Goal: Check status: Check status

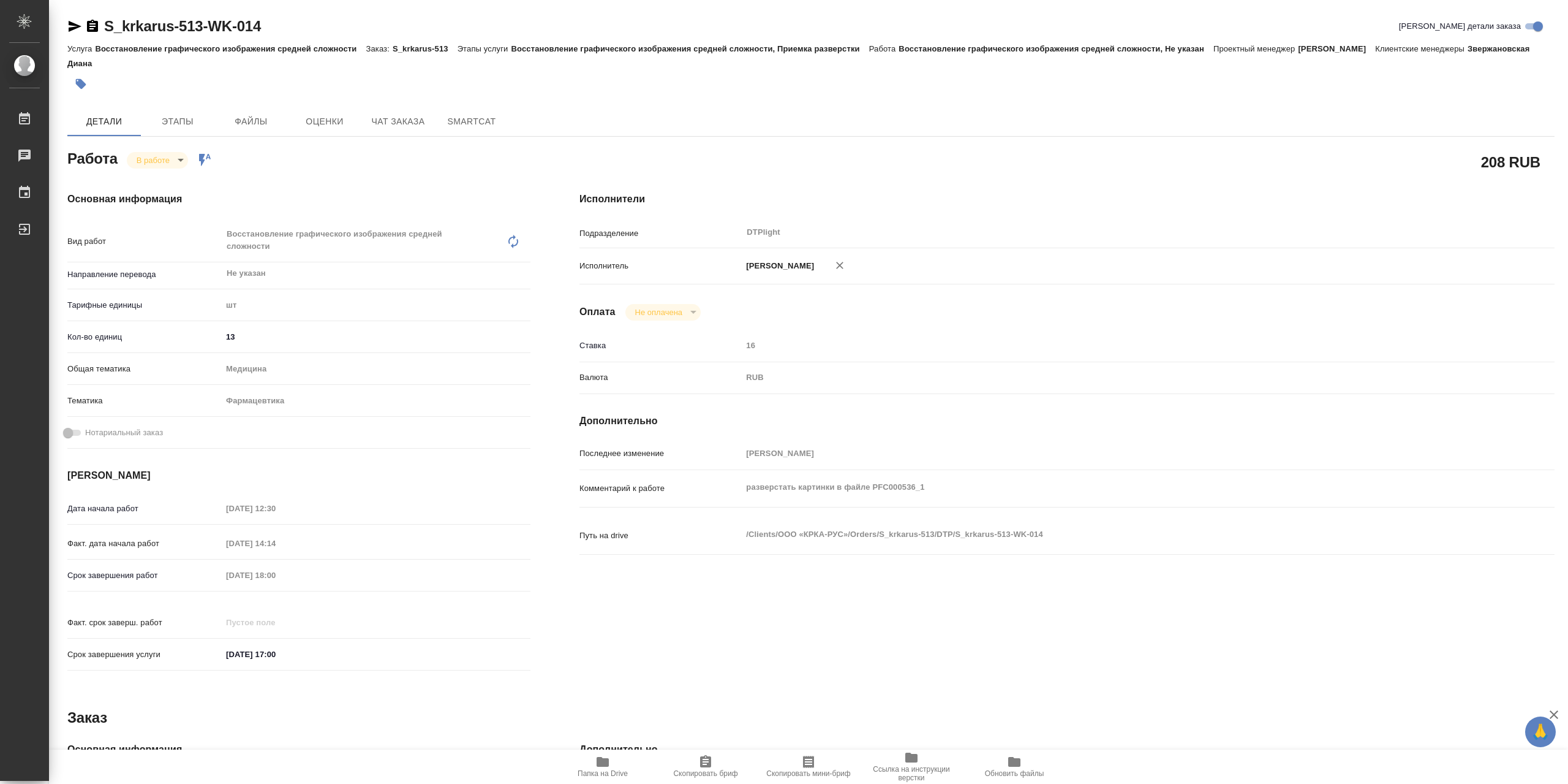
click at [614, 755] on span "Папка на Drive" at bounding box center [602, 767] width 88 height 23
click at [615, 760] on span "Папка на Drive" at bounding box center [602, 767] width 88 height 23
click at [165, 144] on body "🙏 .cls-1 fill:#fff; AWATERA Сархатов Руслан Работы 0 Чаты График Выйти S_krkaru…" at bounding box center [784, 392] width 1568 height 784
click at [179, 168] on button "Выполнен" at bounding box center [159, 170] width 45 height 14
type textarea "x"
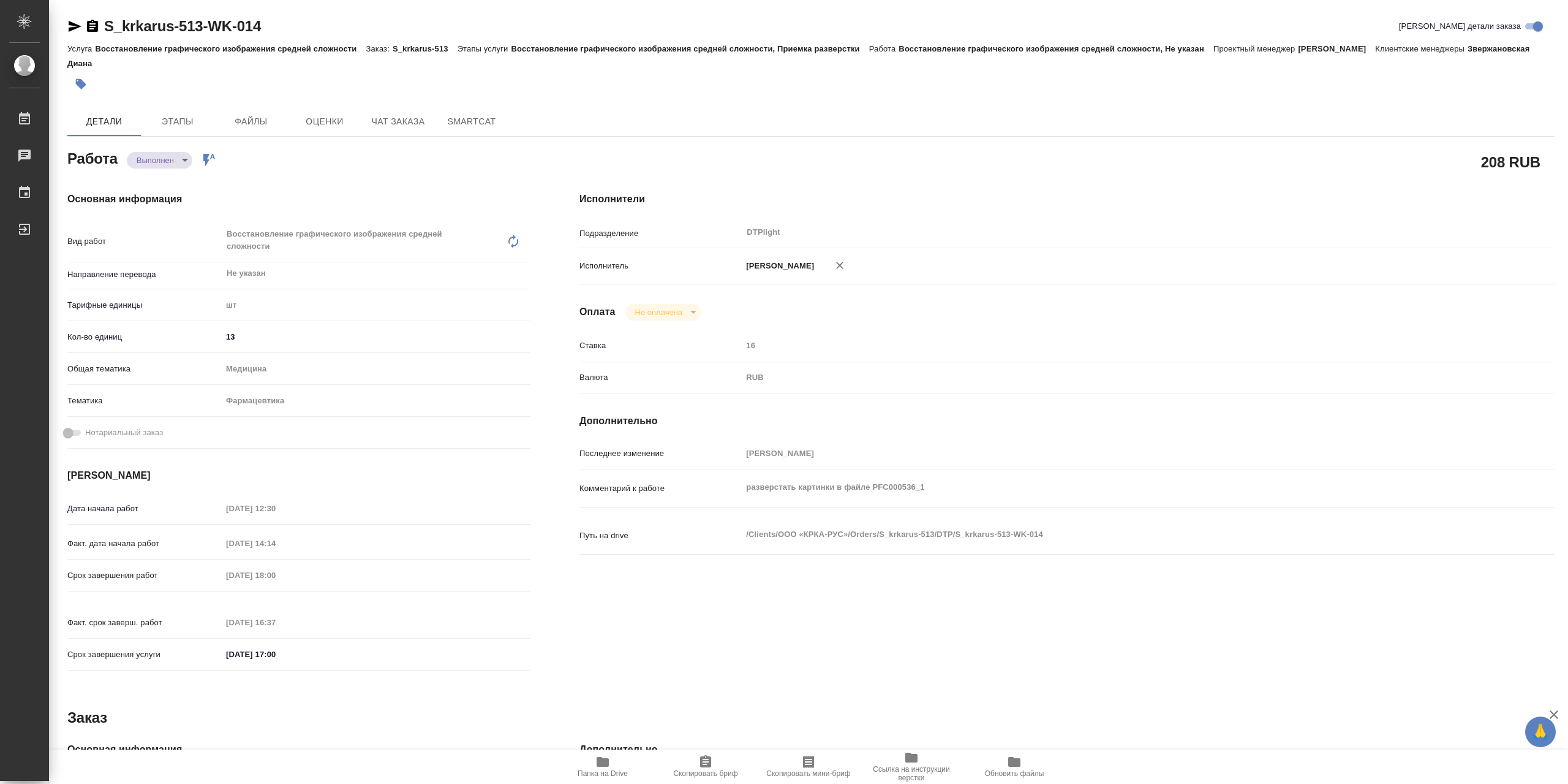
type textarea "x"
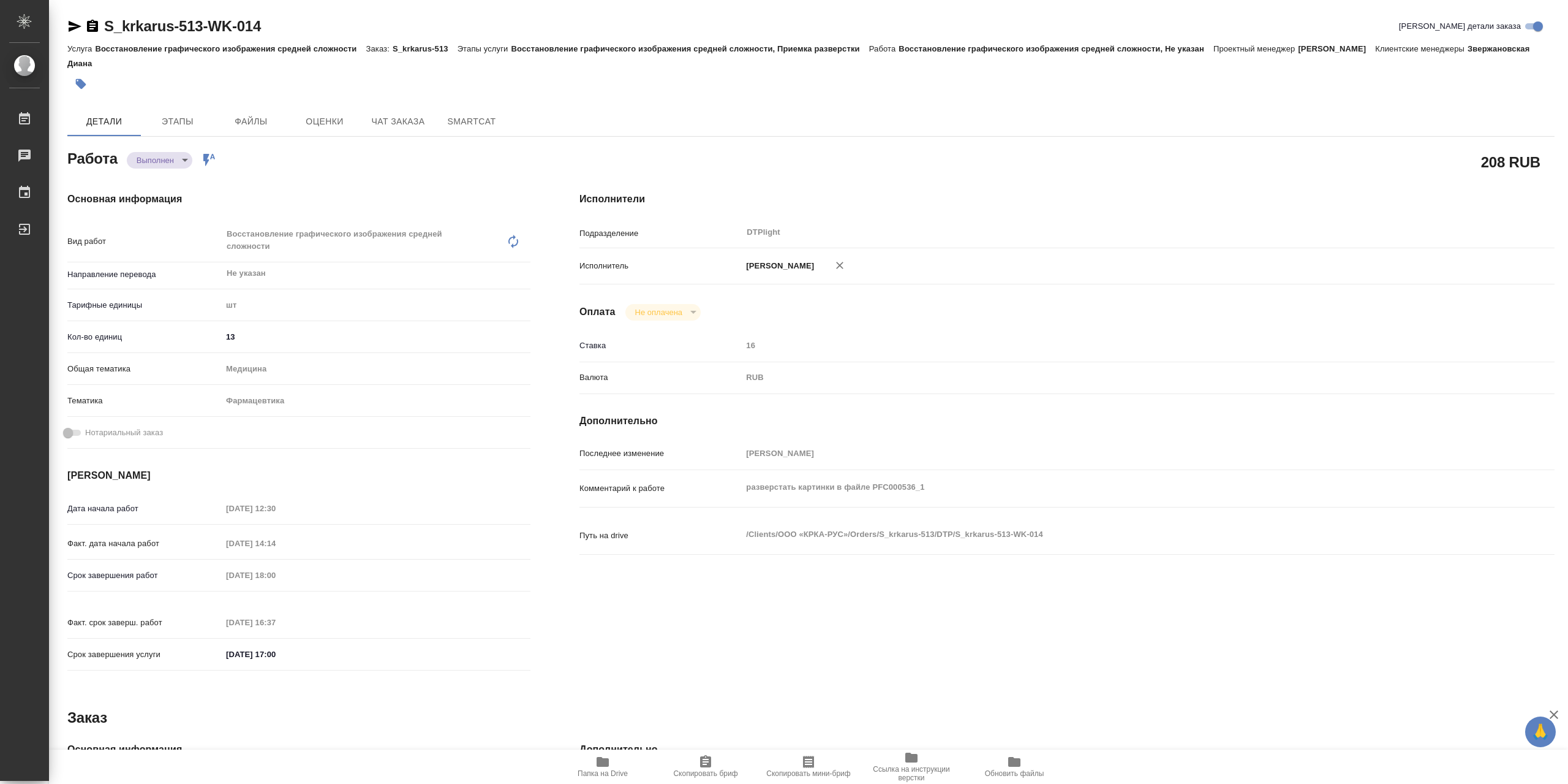
type textarea "x"
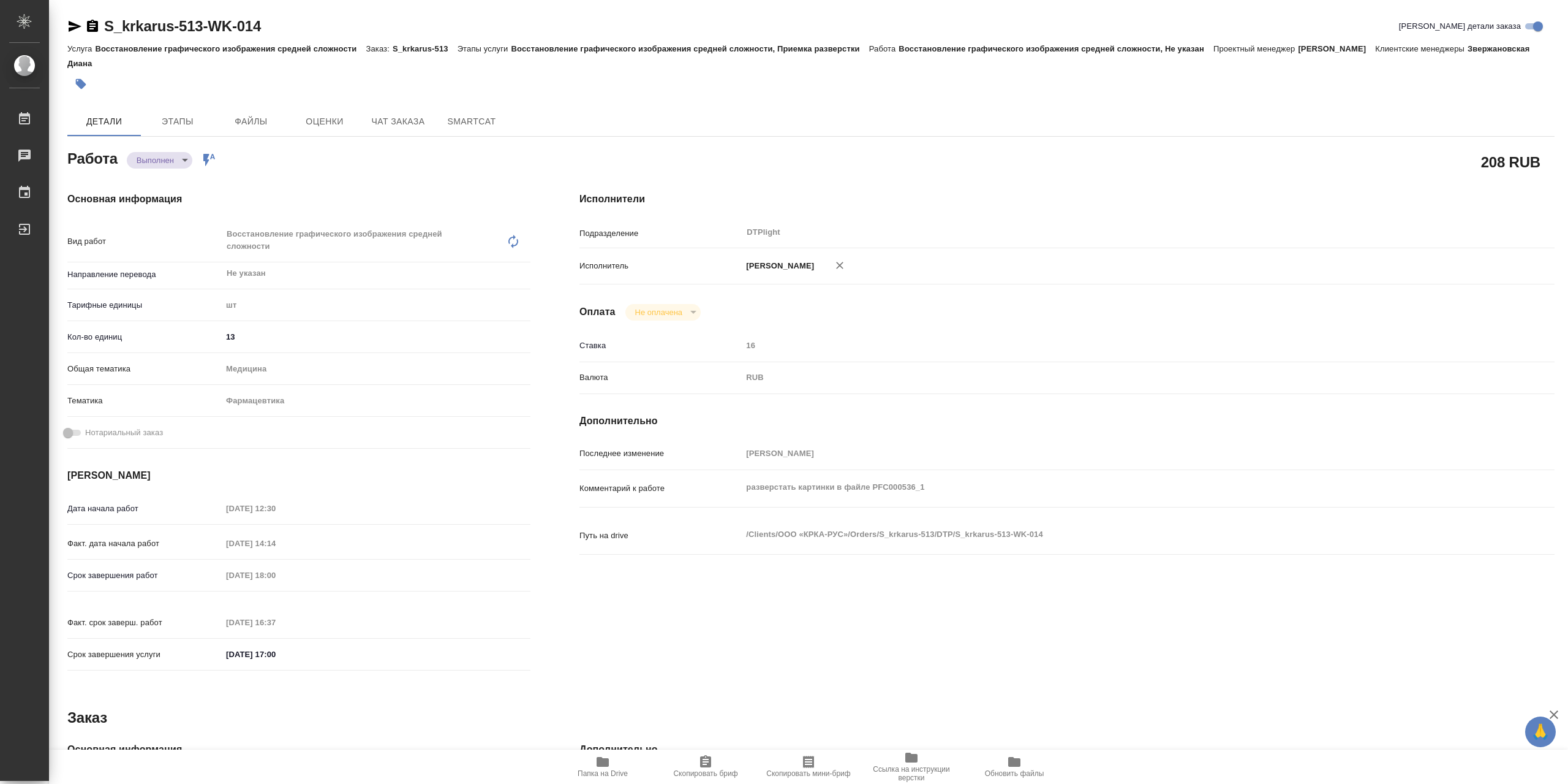
type textarea "x"
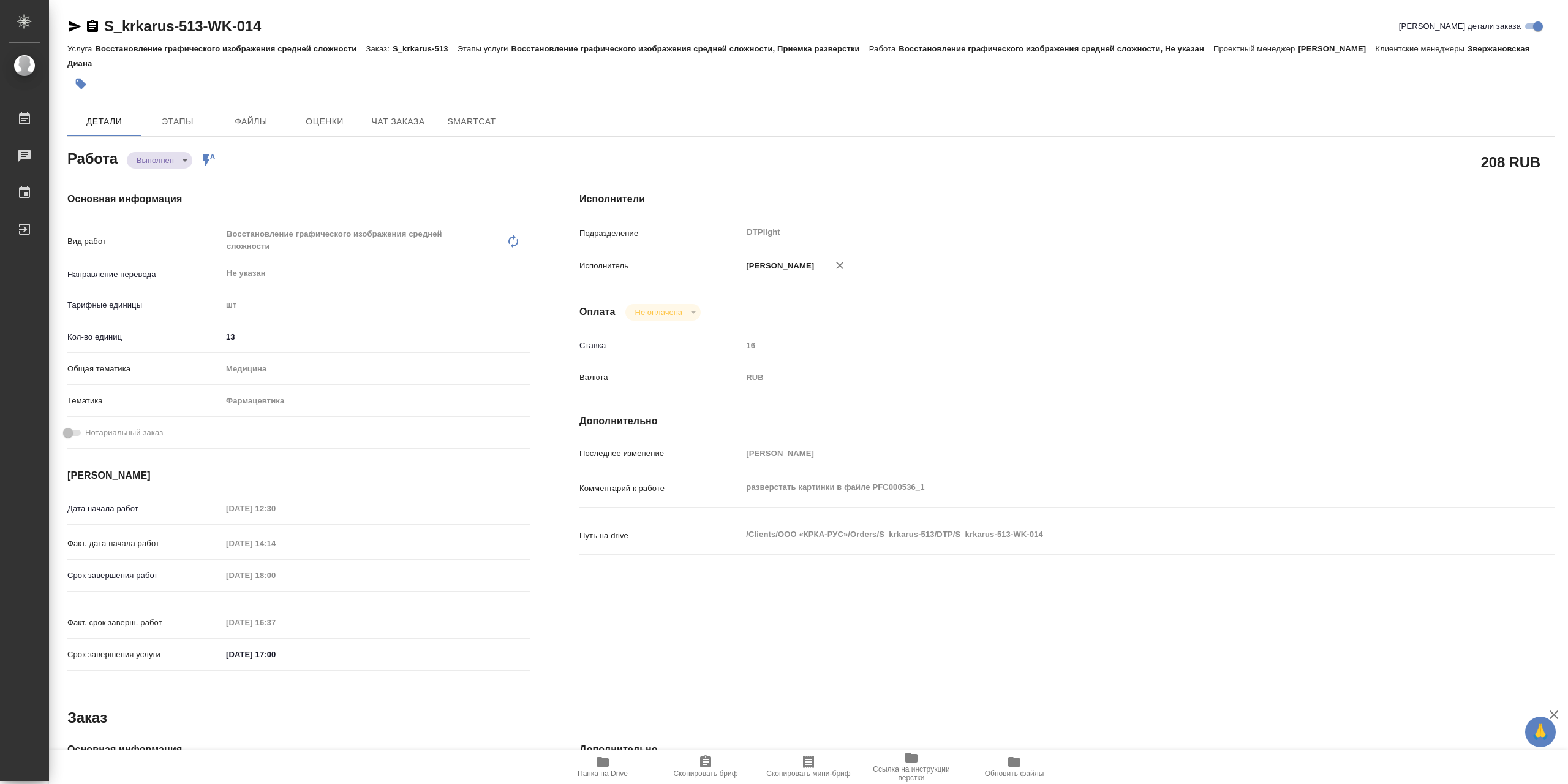
type textarea "x"
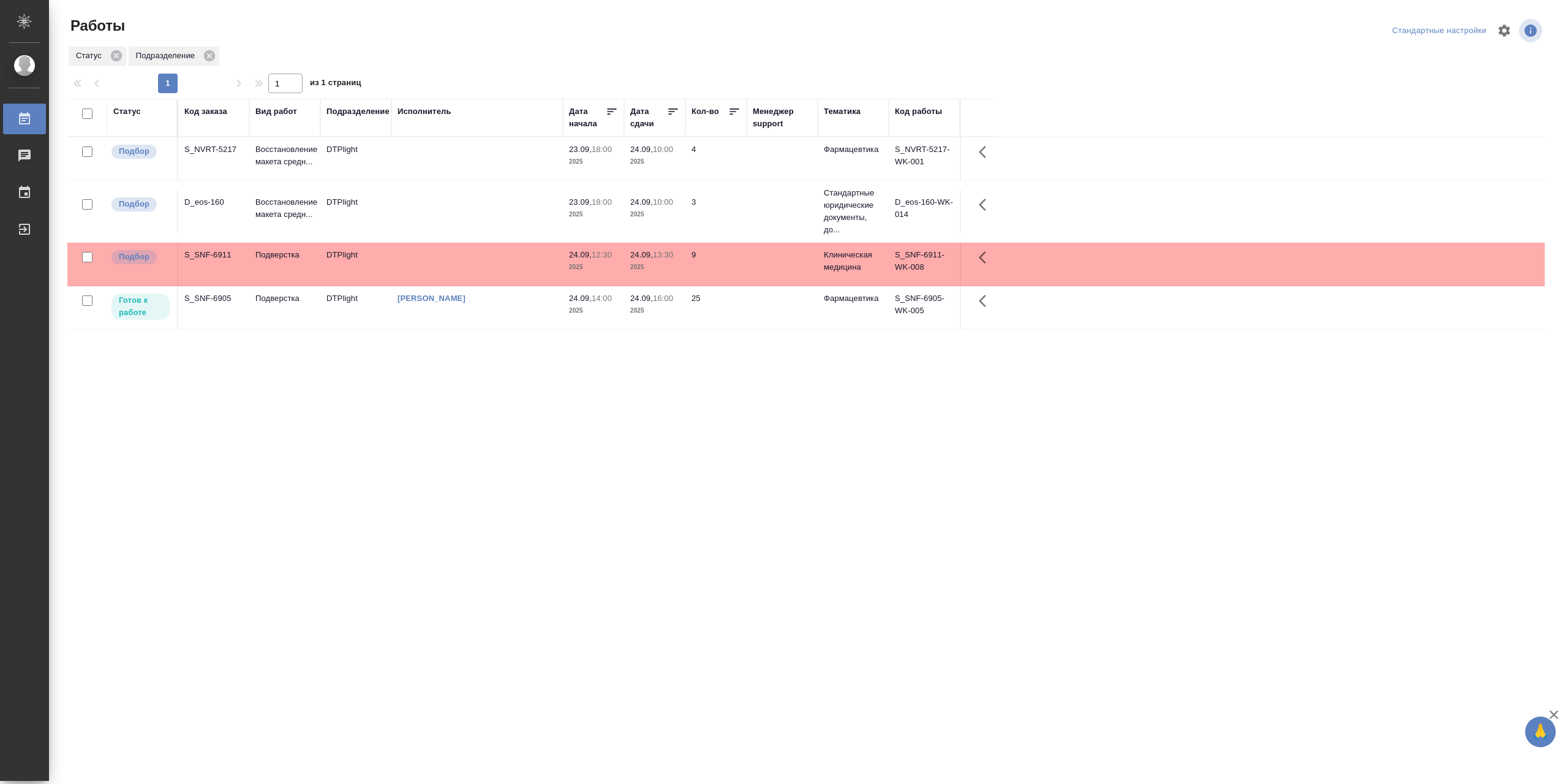
click at [455, 217] on td at bounding box center [477, 212] width 172 height 43
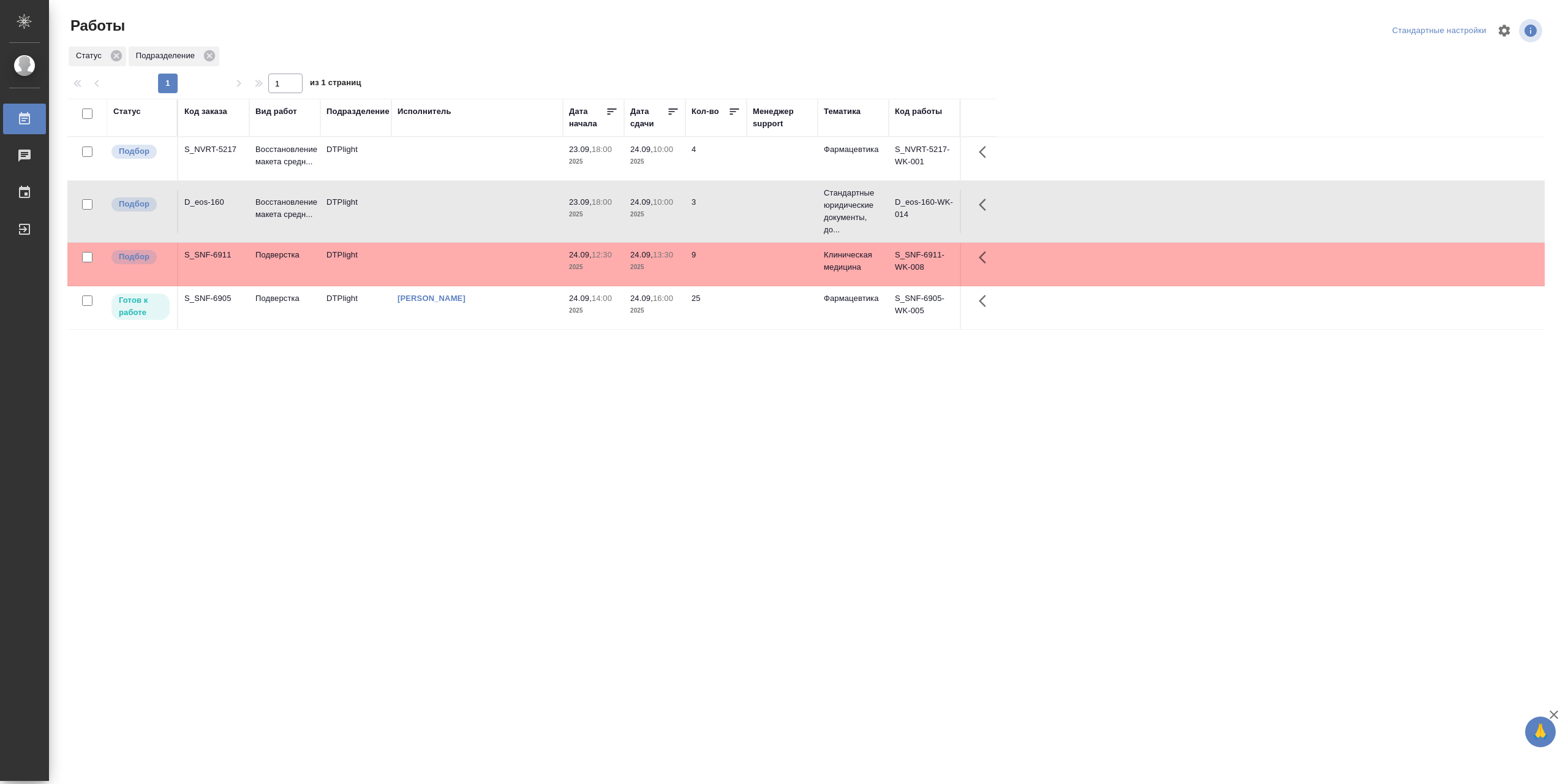
click at [455, 217] on td at bounding box center [477, 212] width 172 height 43
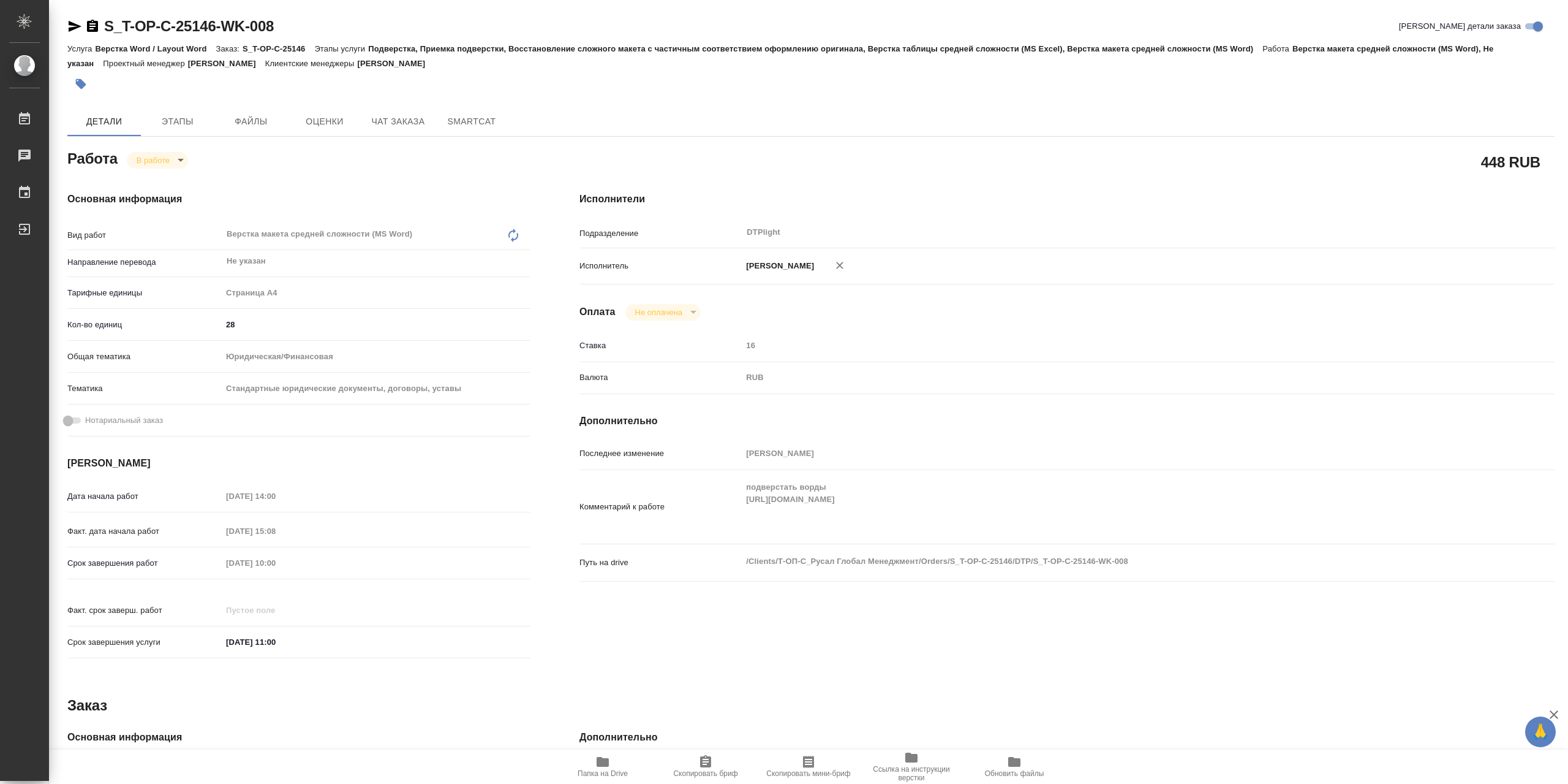
click at [600, 766] on icon "button" at bounding box center [602, 762] width 13 height 10
click at [613, 773] on span "Папка на Drive" at bounding box center [603, 773] width 50 height 9
click at [598, 778] on span "Папка на Drive" at bounding box center [603, 773] width 50 height 9
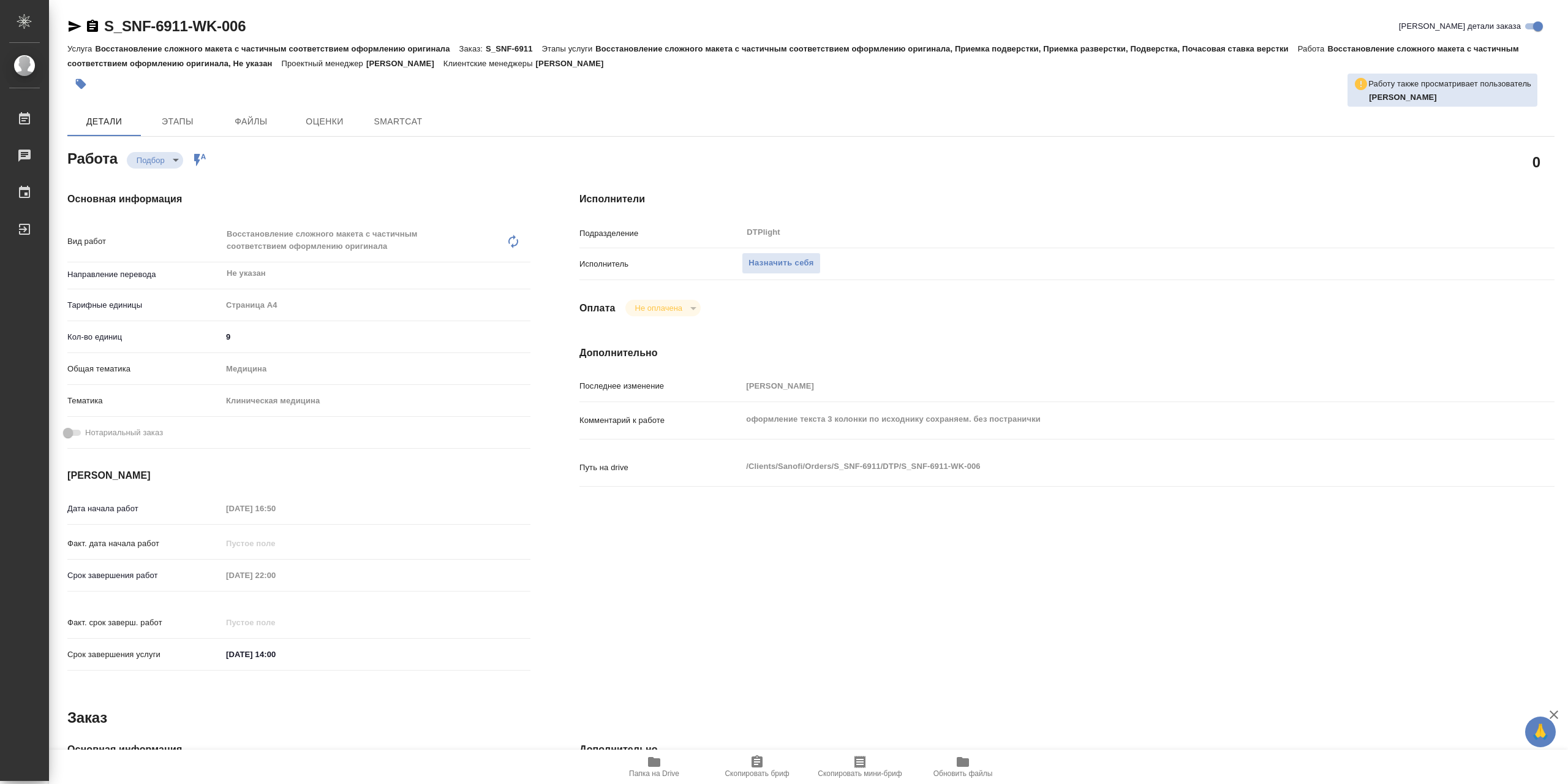
type textarea "x"
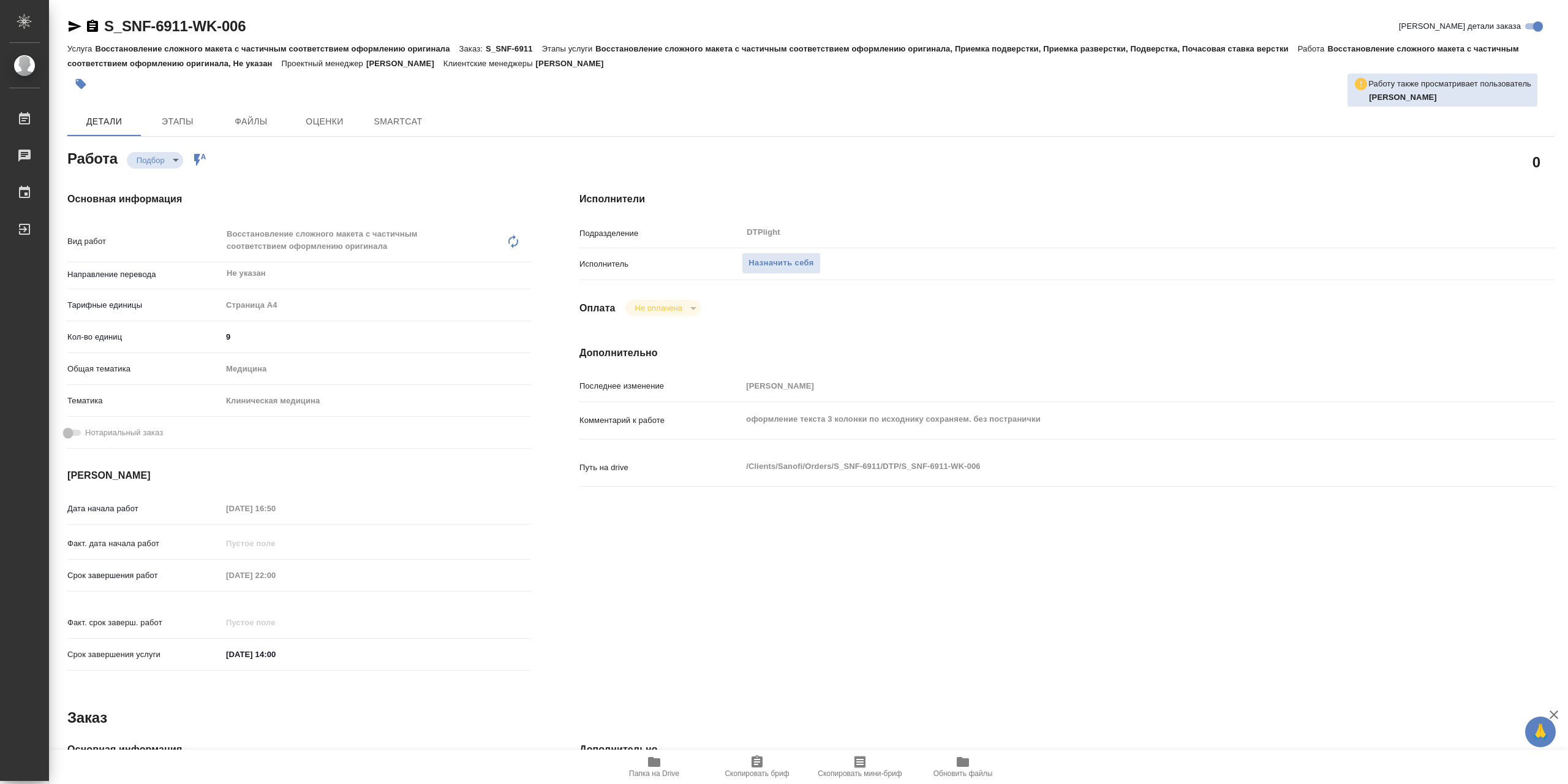
type textarea "x"
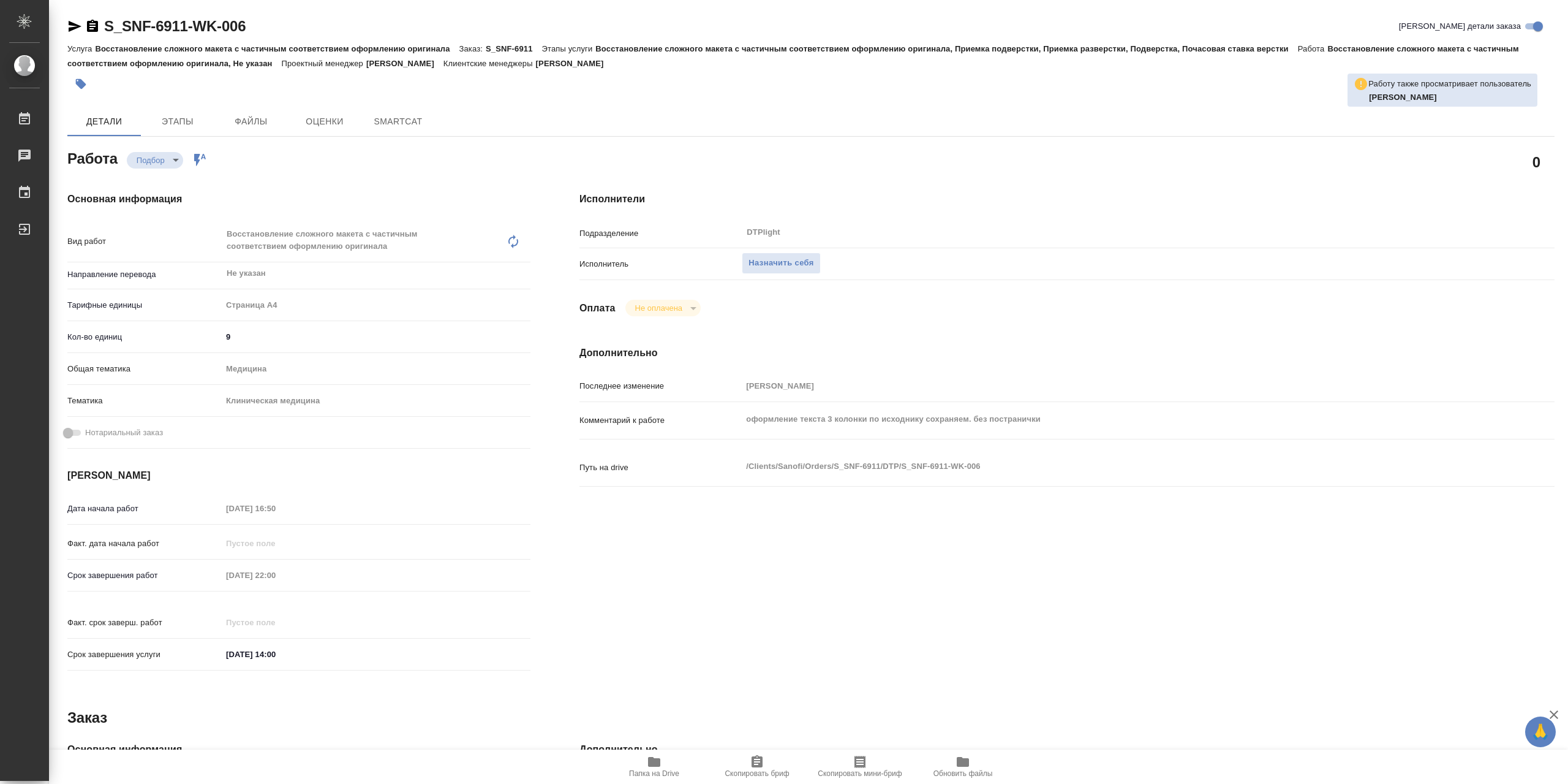
type textarea "x"
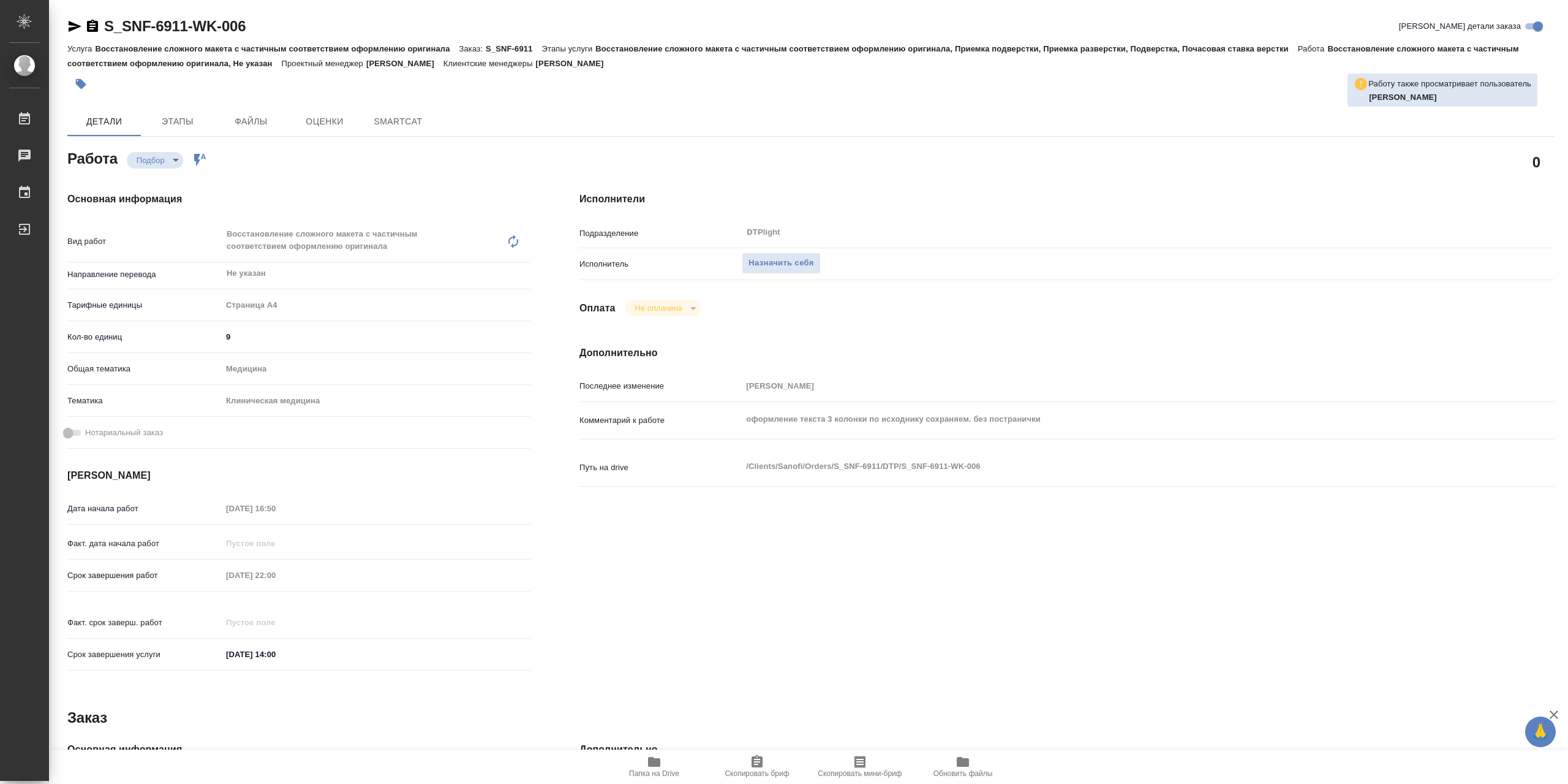
type textarea "x"
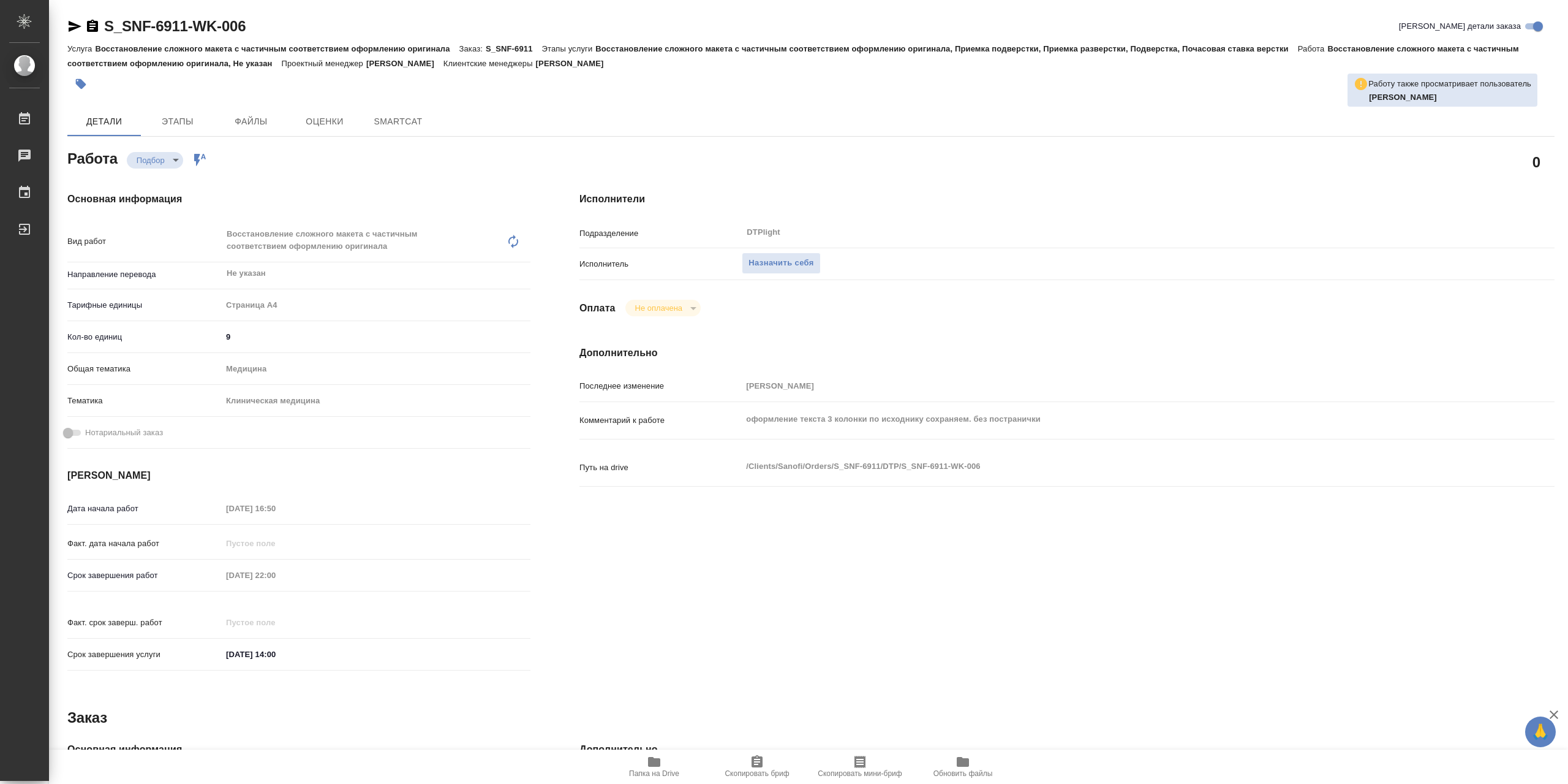
type textarea "x"
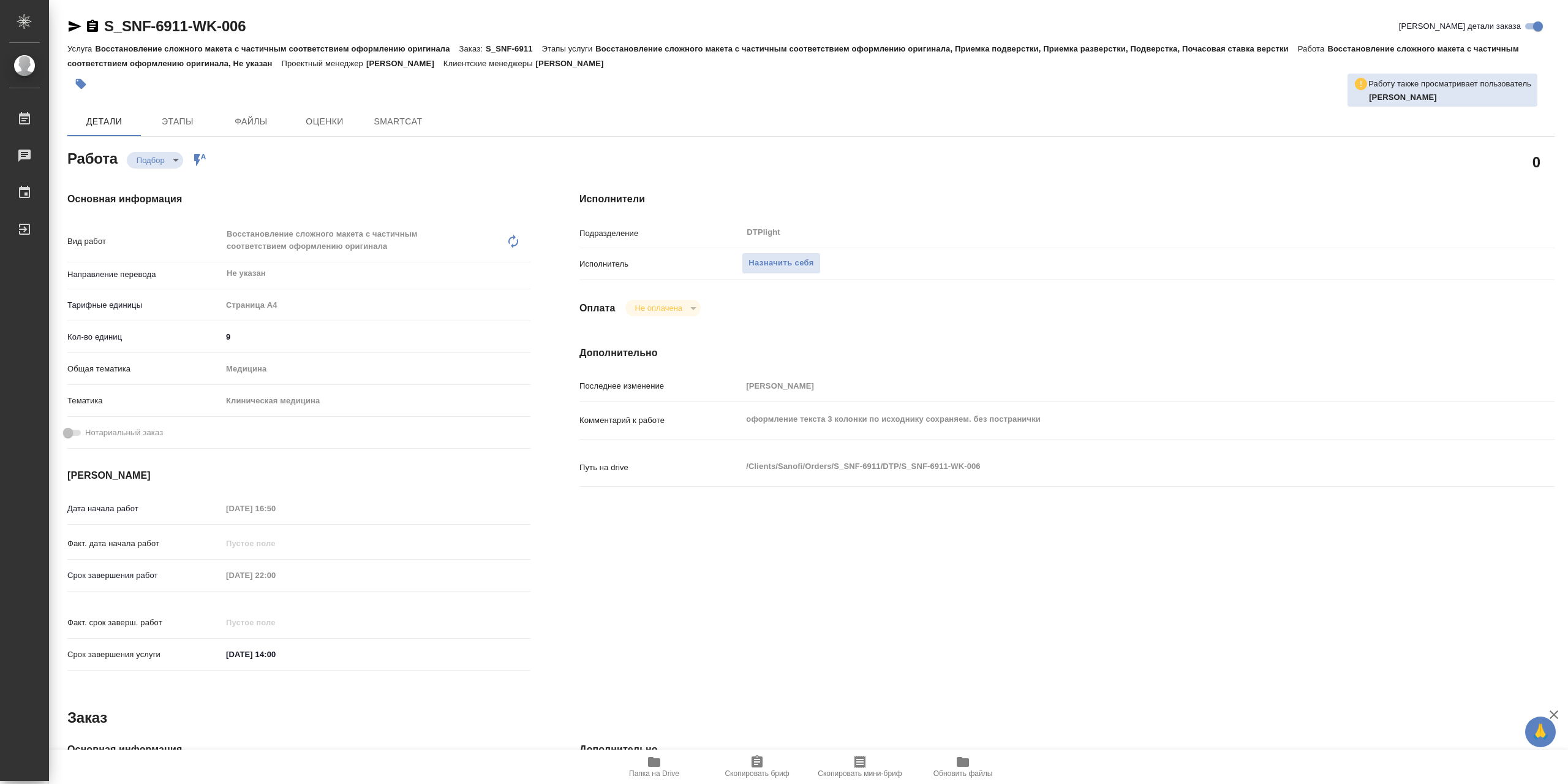
type textarea "x"
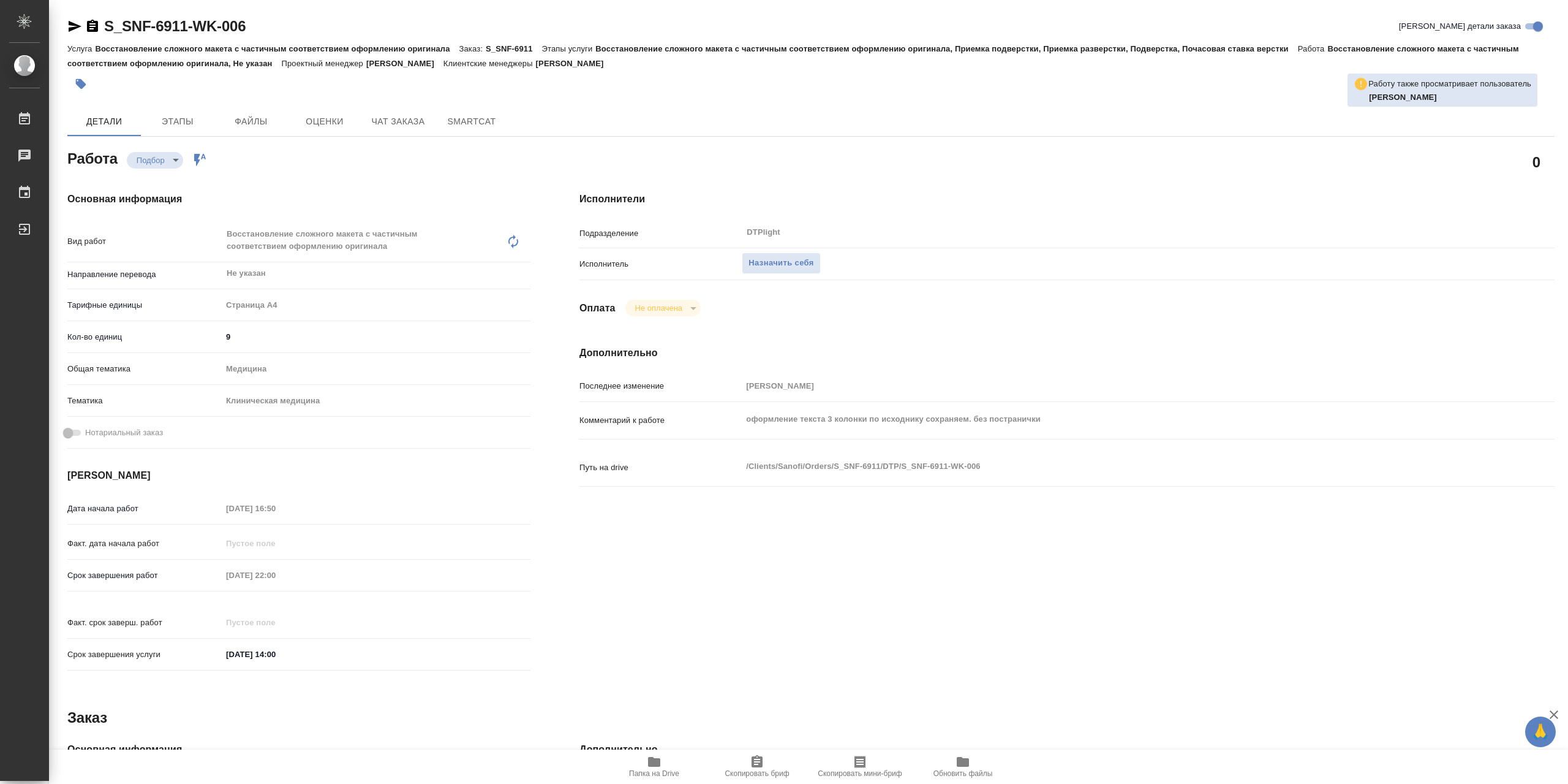
type textarea "x"
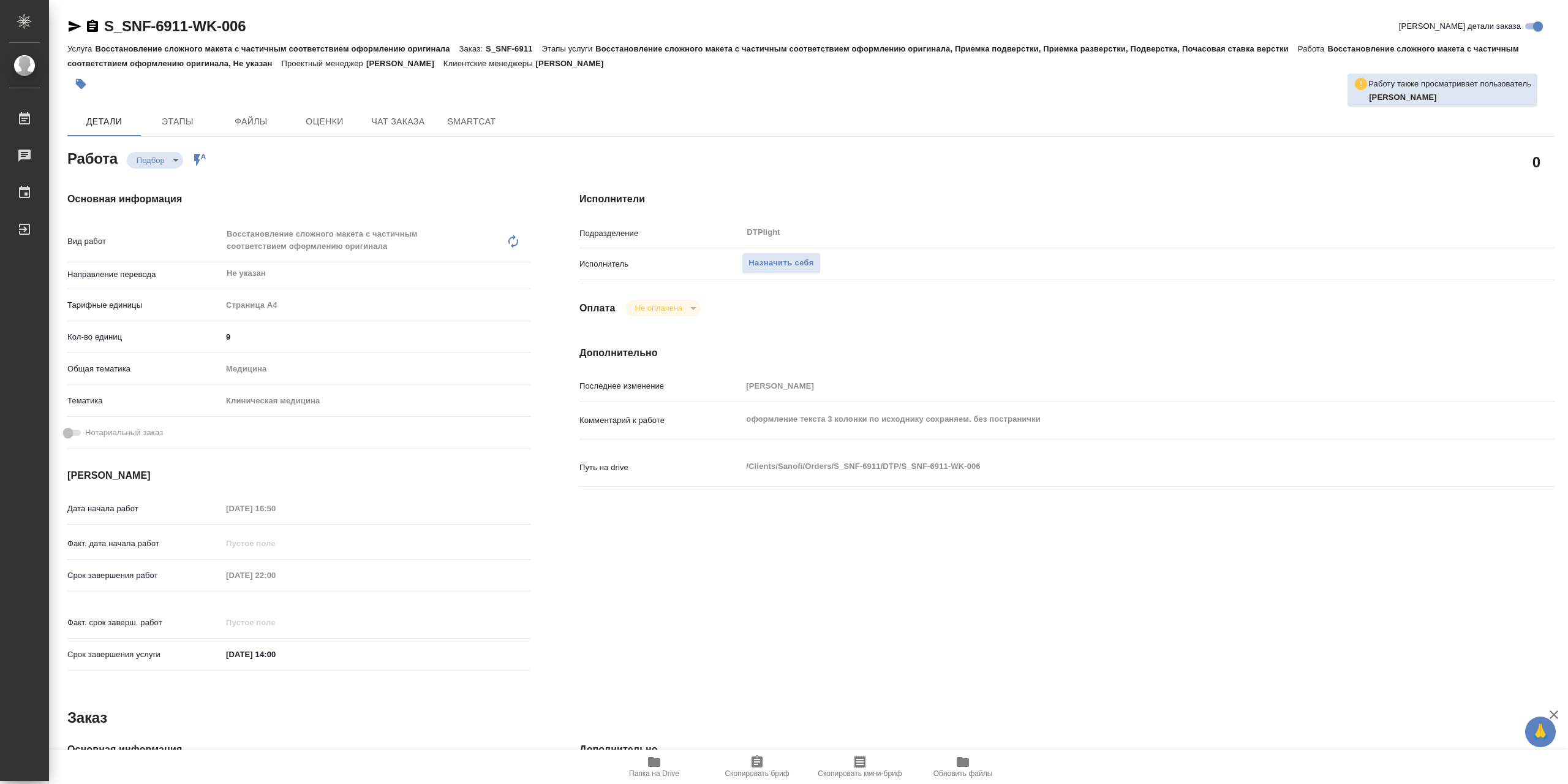
type textarea "x"
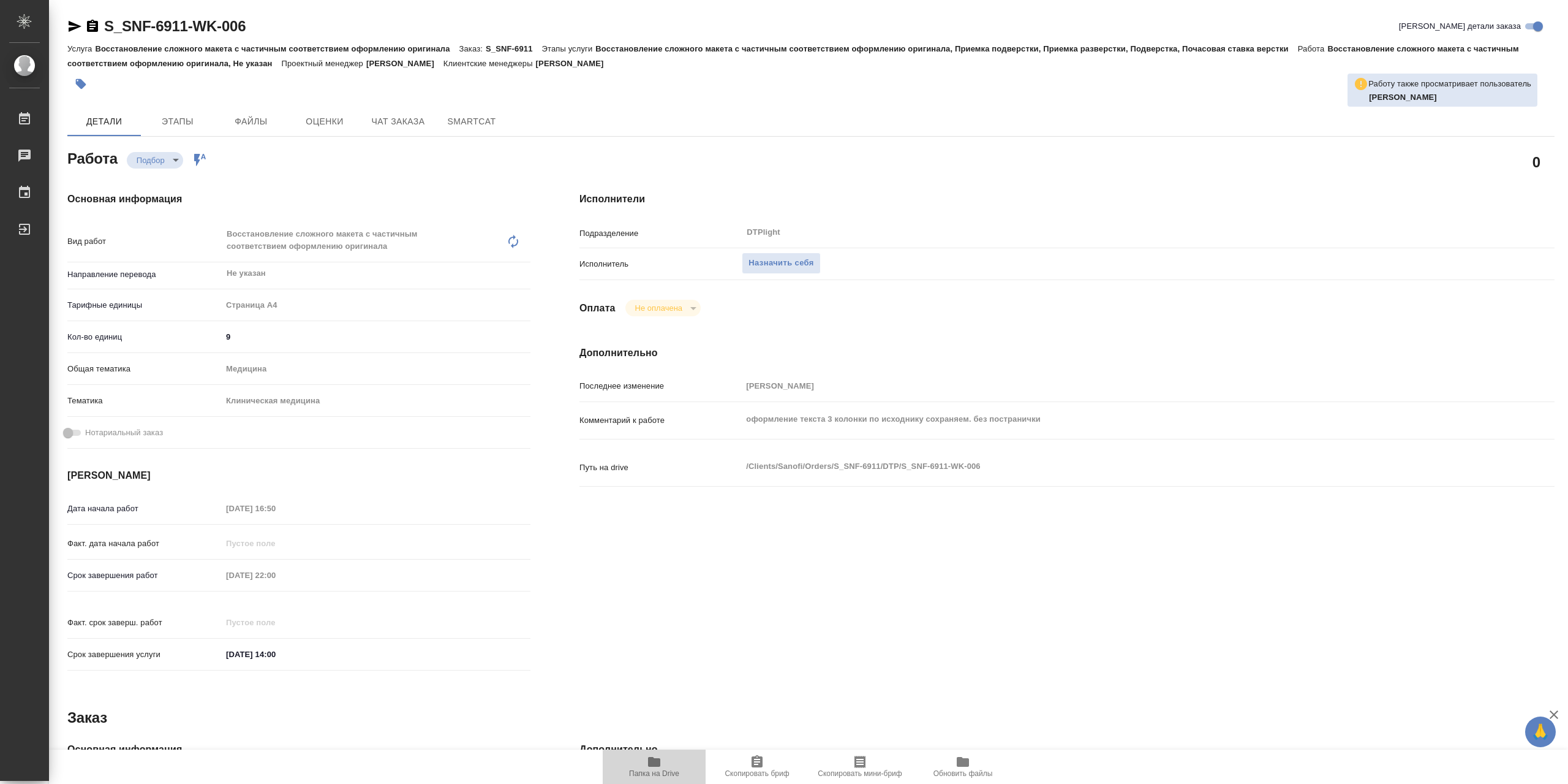
click at [673, 766] on span "Папка на Drive" at bounding box center [653, 767] width 88 height 23
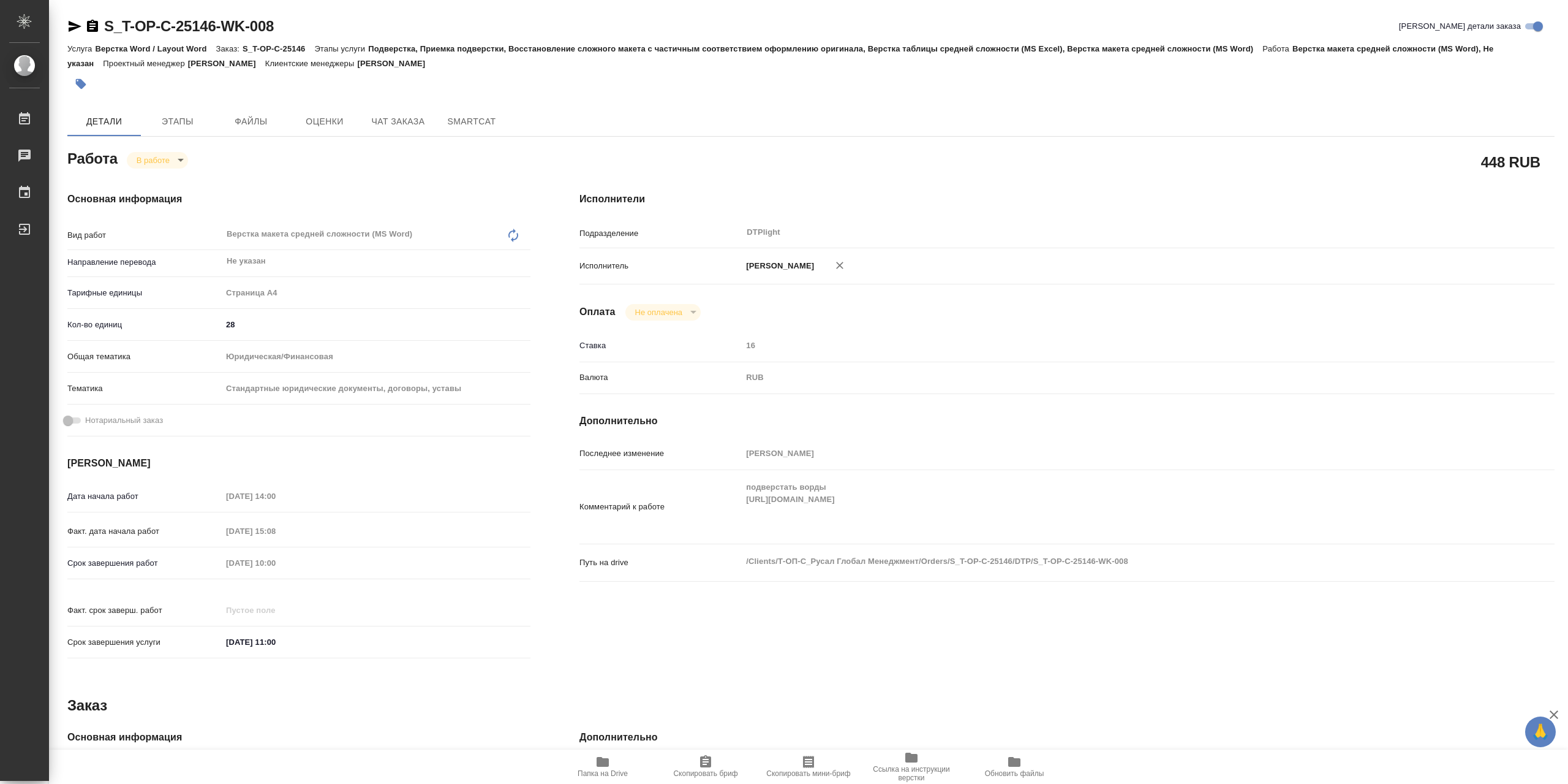
click at [607, 769] on icon "button" at bounding box center [602, 762] width 15 height 15
click at [180, 163] on body "🙏 .cls-1 fill:#fff; AWATERA Сархатов [PERSON_NAME] Работы 0 Чаты График Выйти S…" at bounding box center [784, 392] width 1568 height 784
click at [187, 186] on li "Выполнен" at bounding box center [167, 184] width 81 height 20
click at [604, 767] on icon "button" at bounding box center [602, 762] width 13 height 10
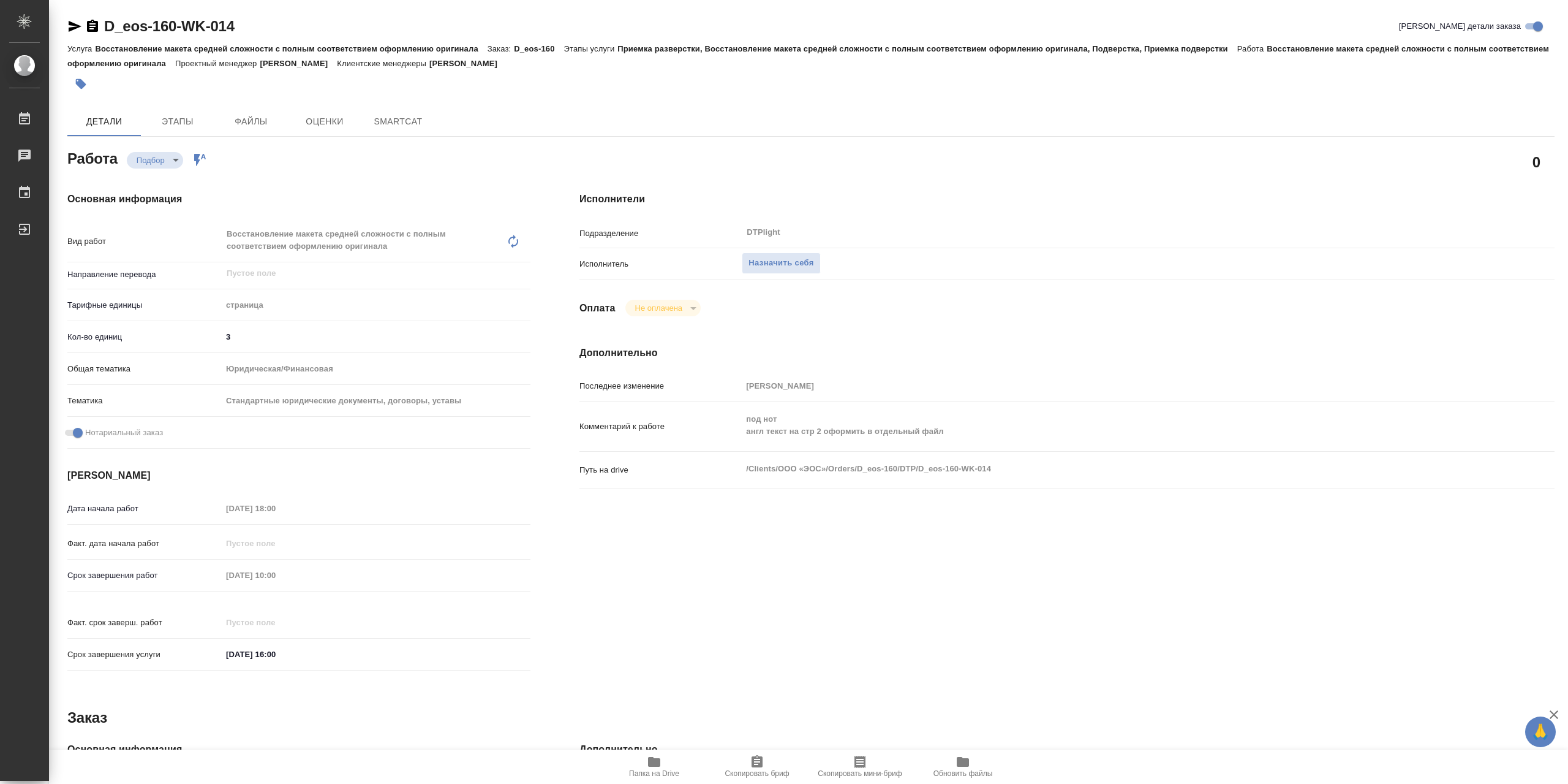
type textarea "x"
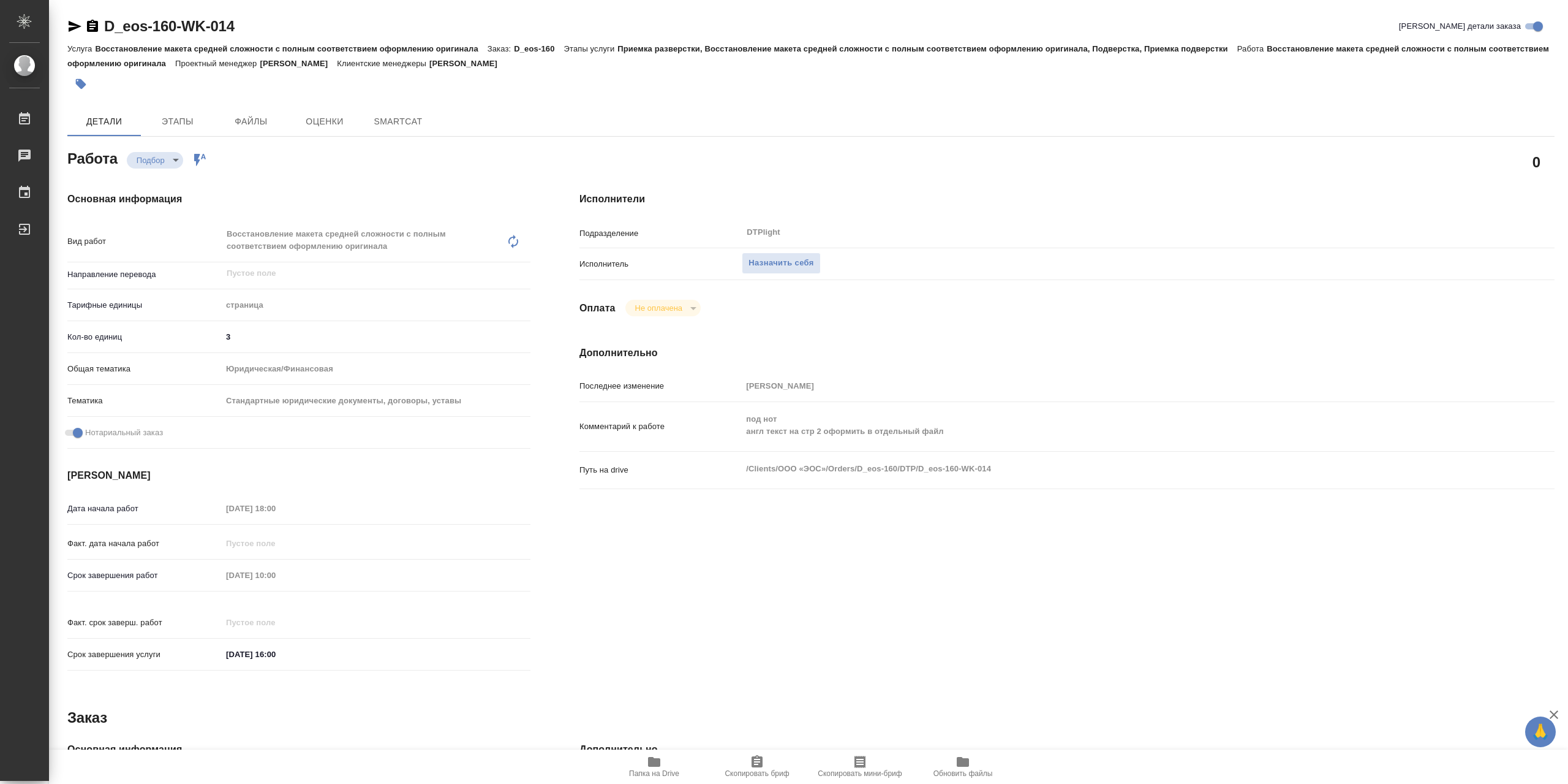
type textarea "x"
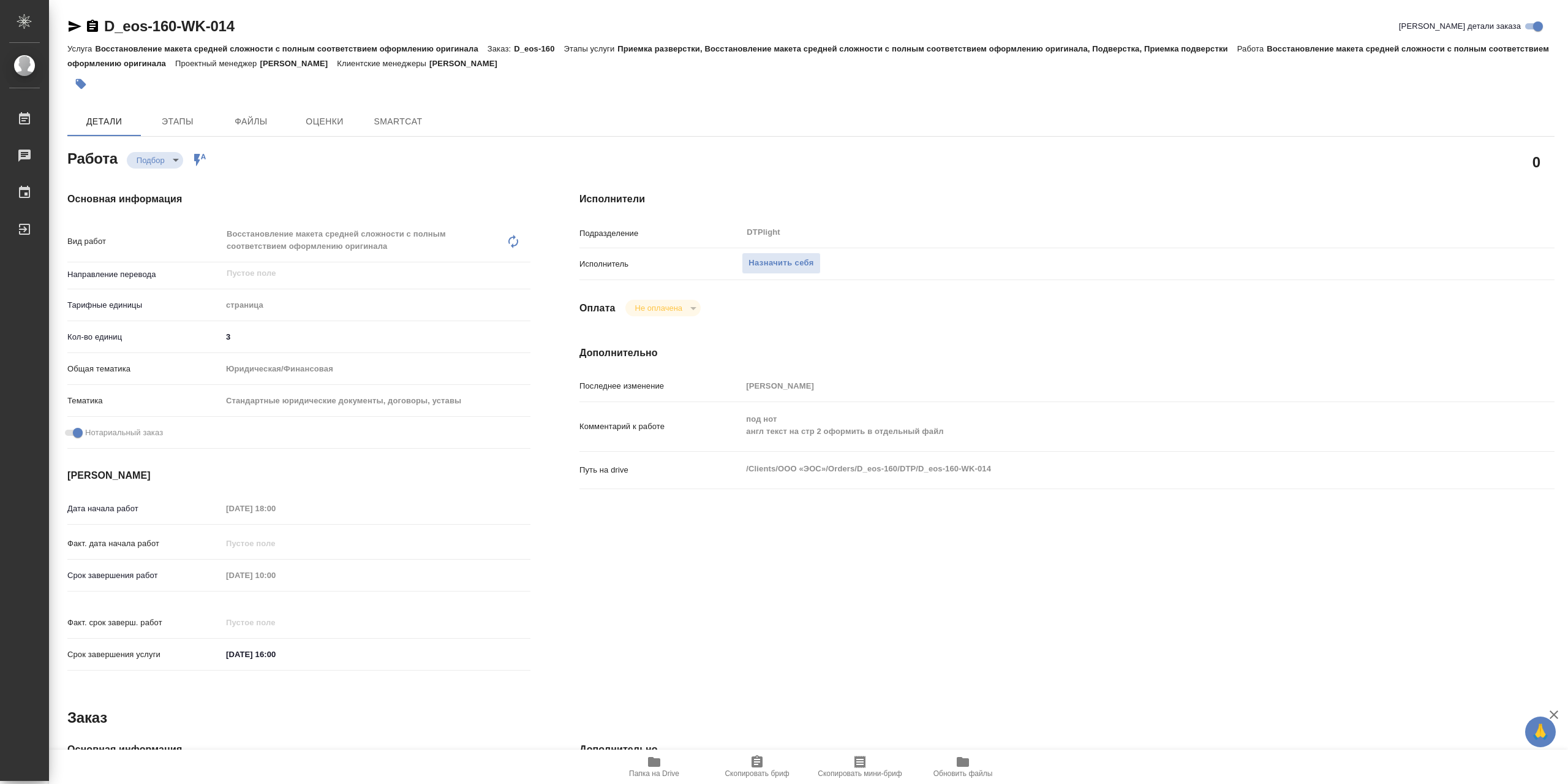
type textarea "x"
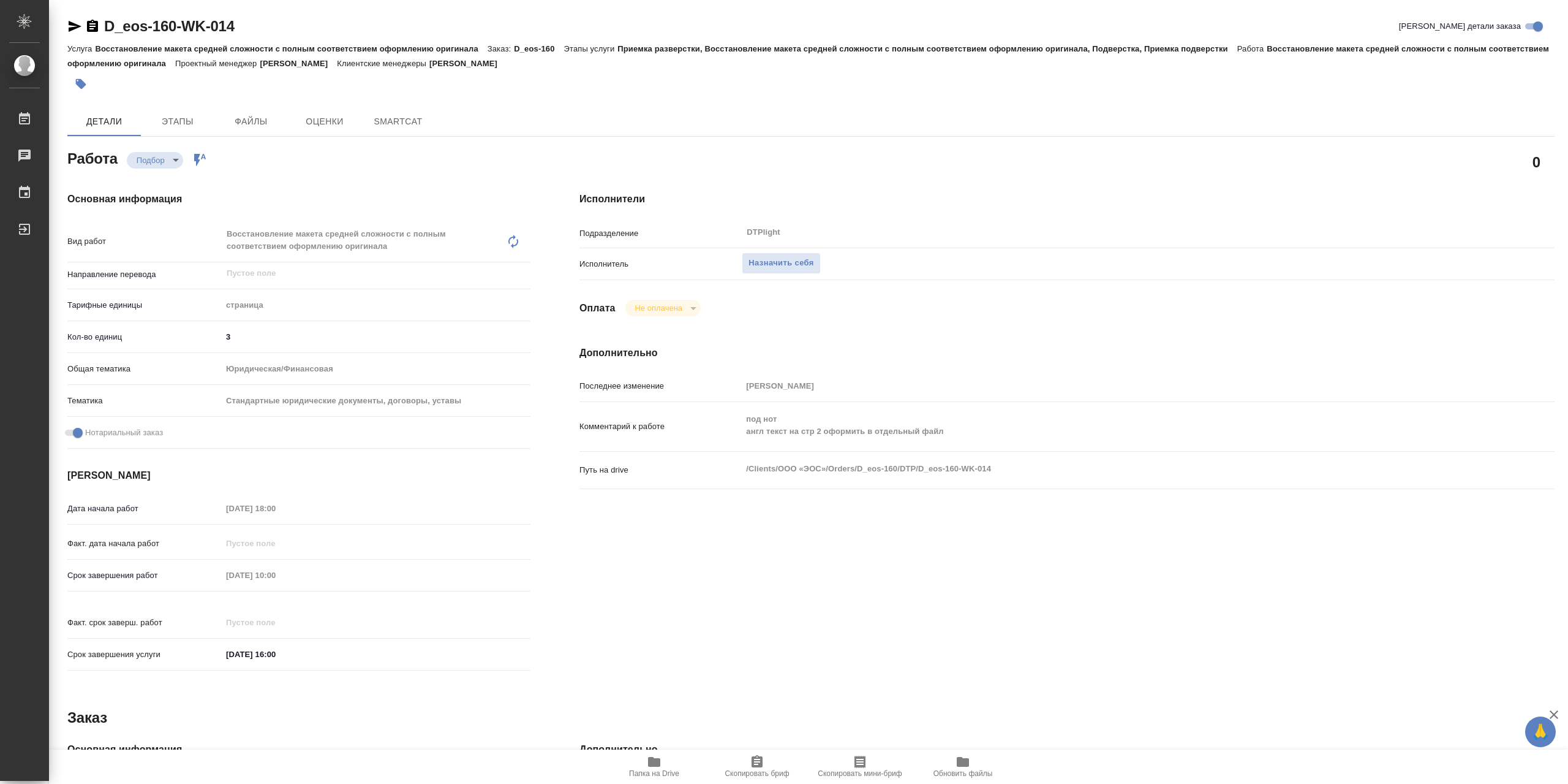
type textarea "x"
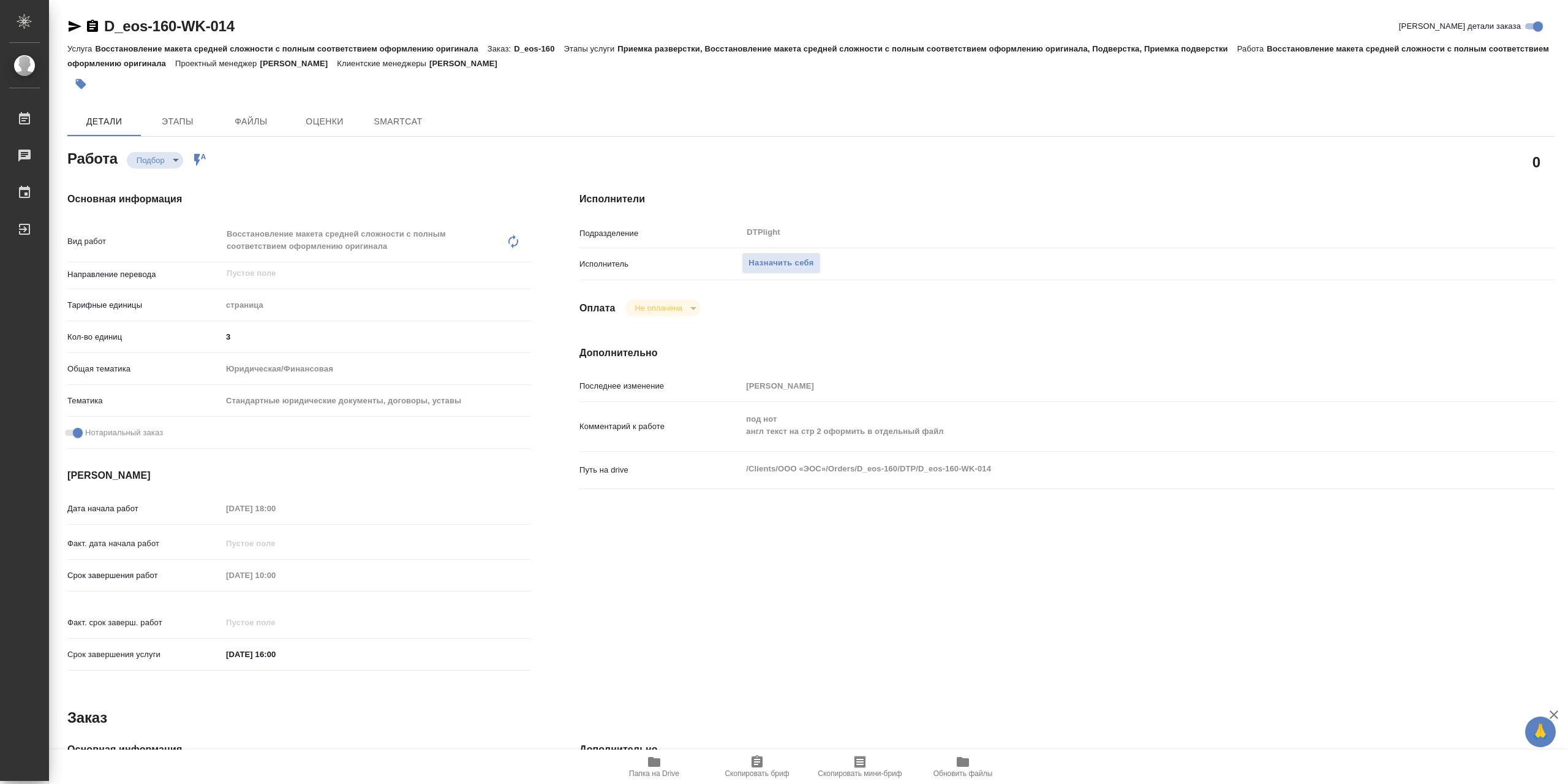
type textarea "x"
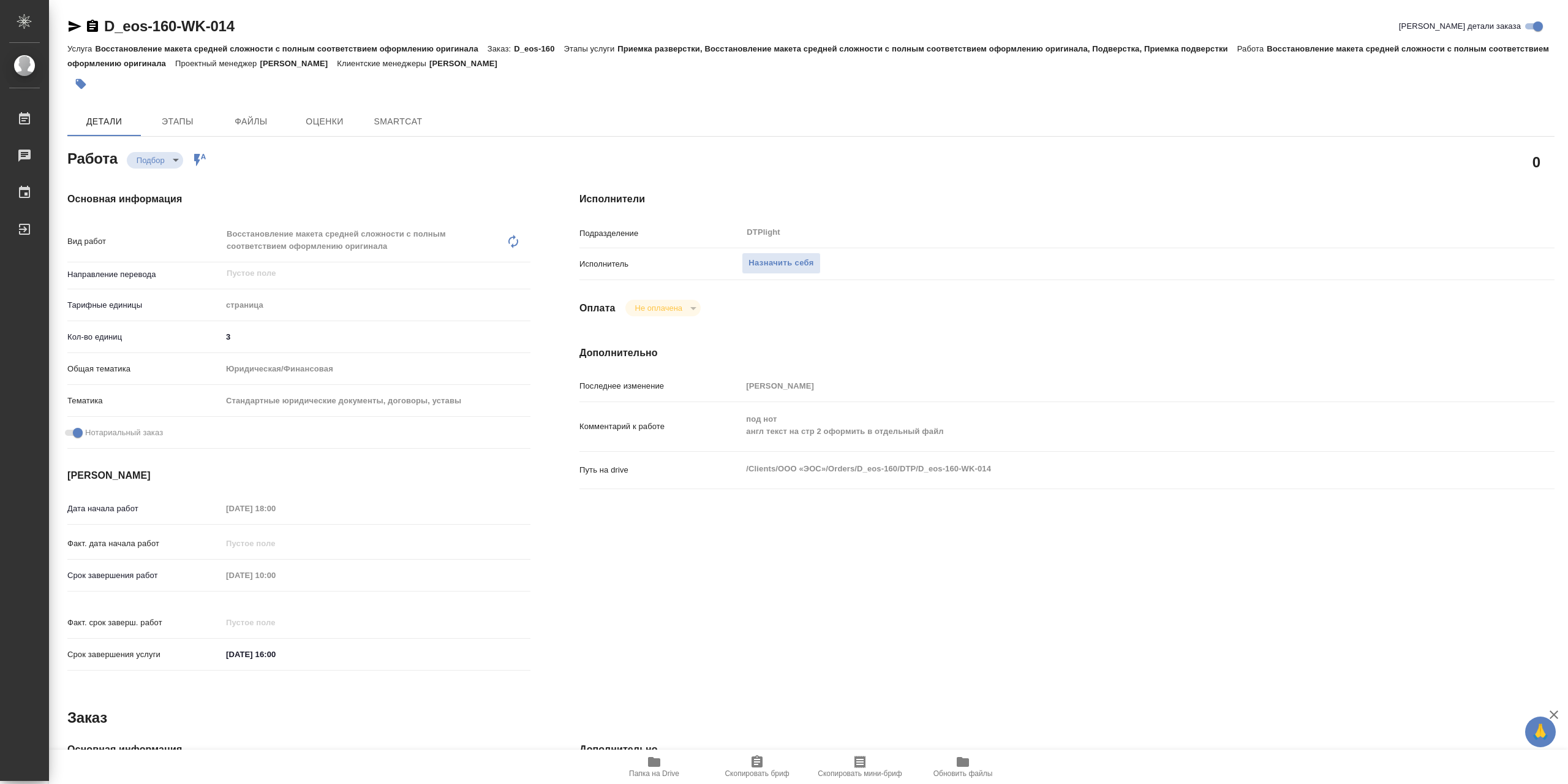
type textarea "x"
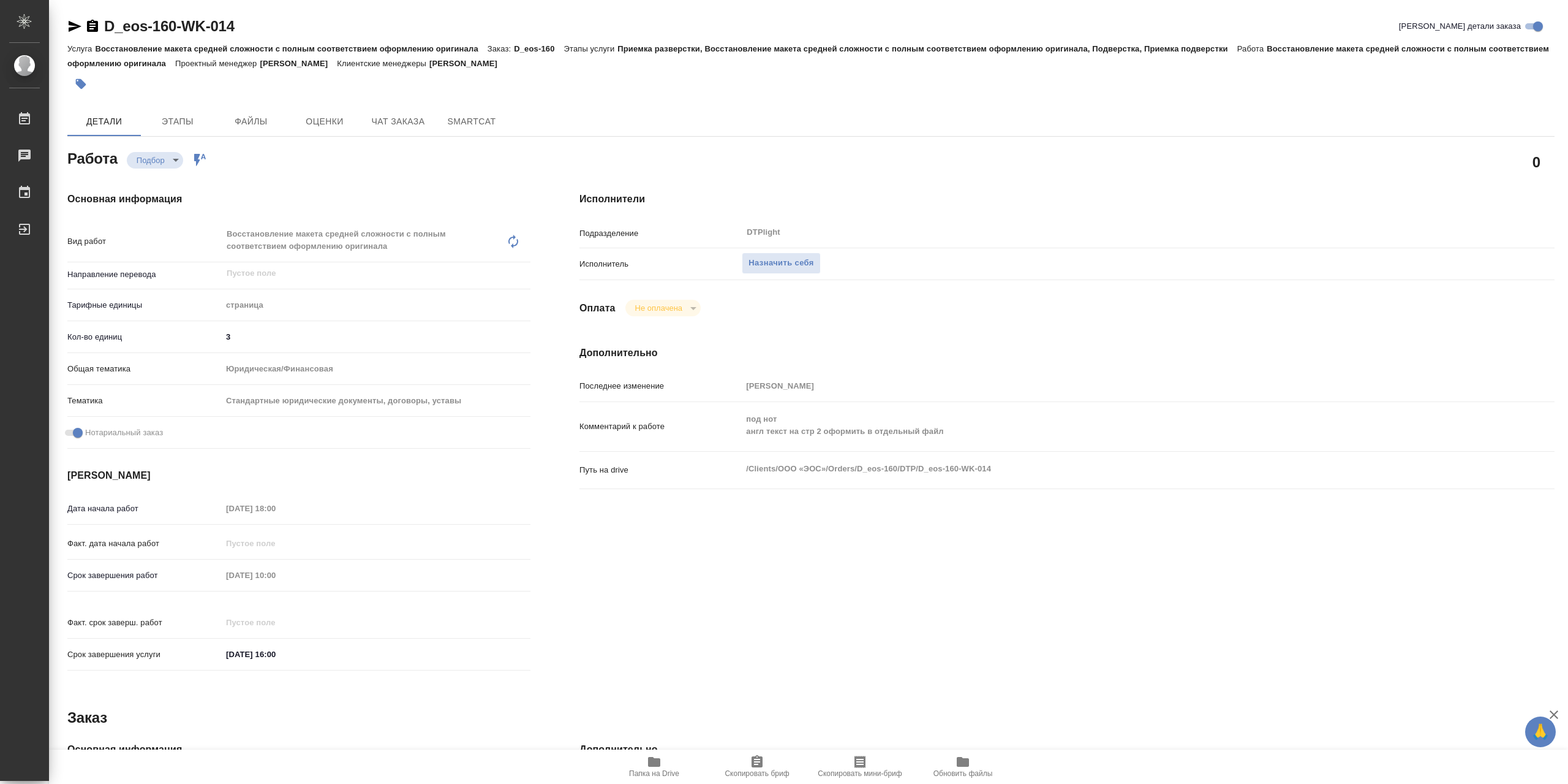
type textarea "x"
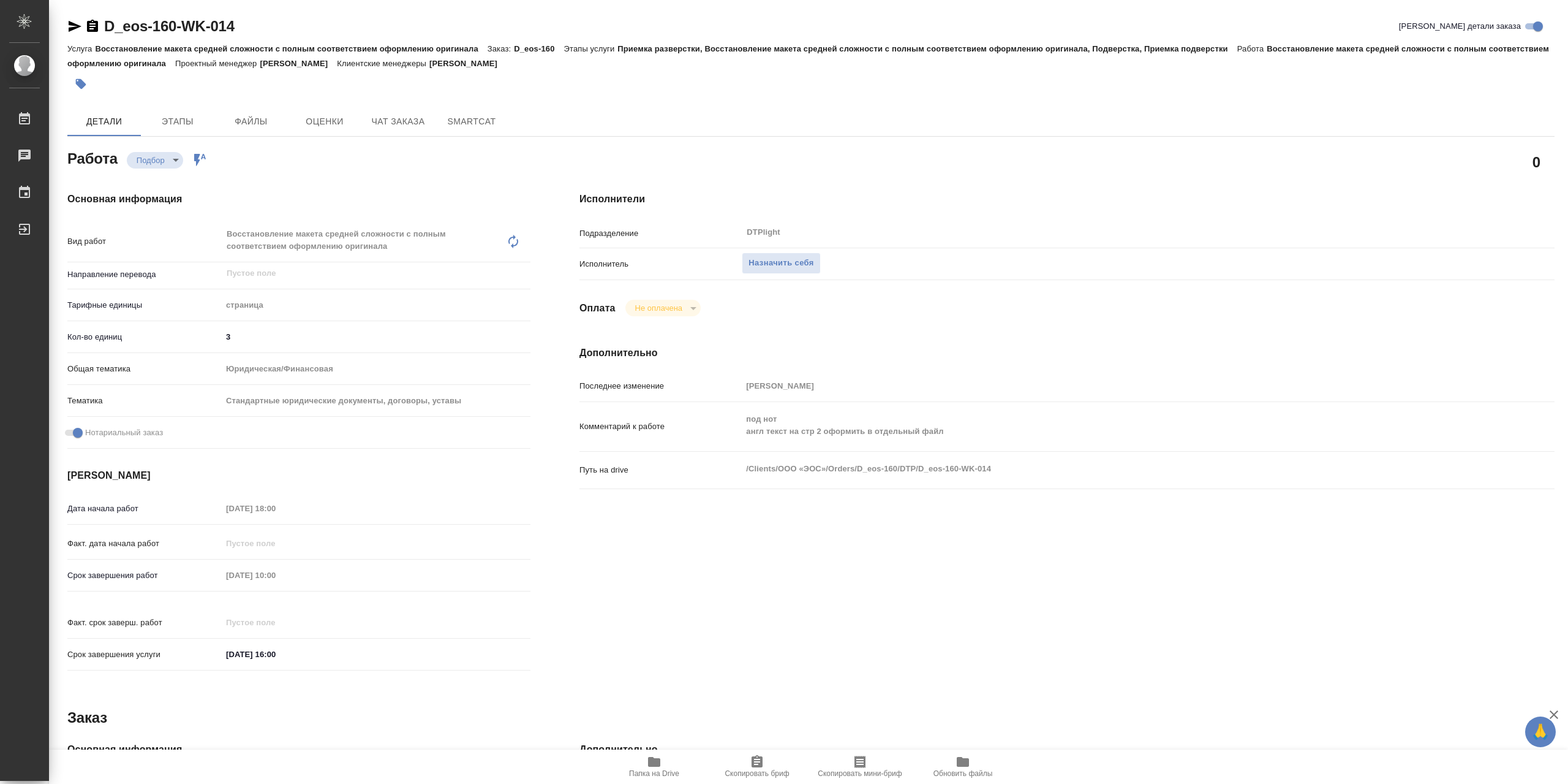
click at [648, 763] on icon "button" at bounding box center [653, 762] width 13 height 10
type textarea "x"
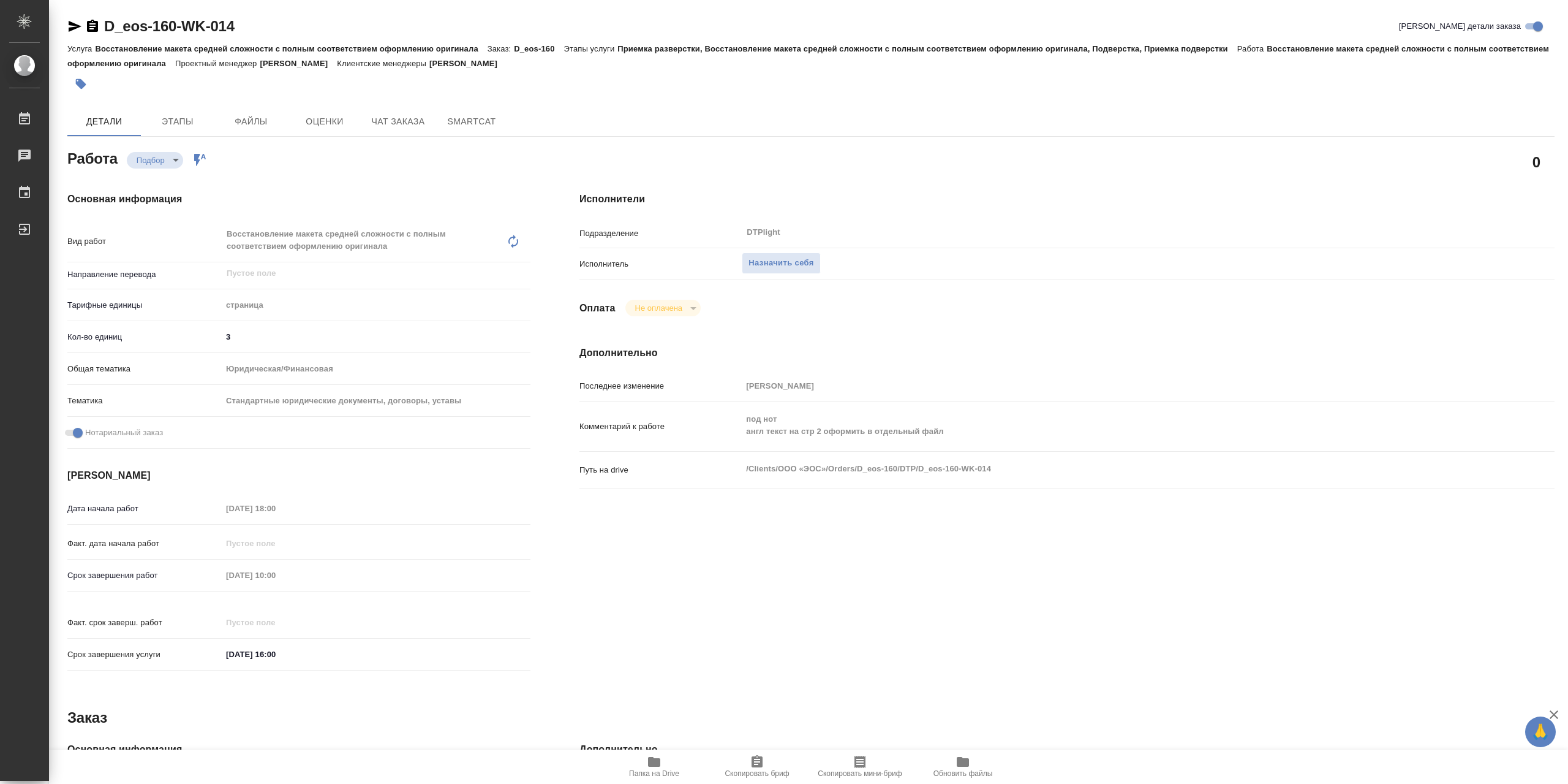
type textarea "x"
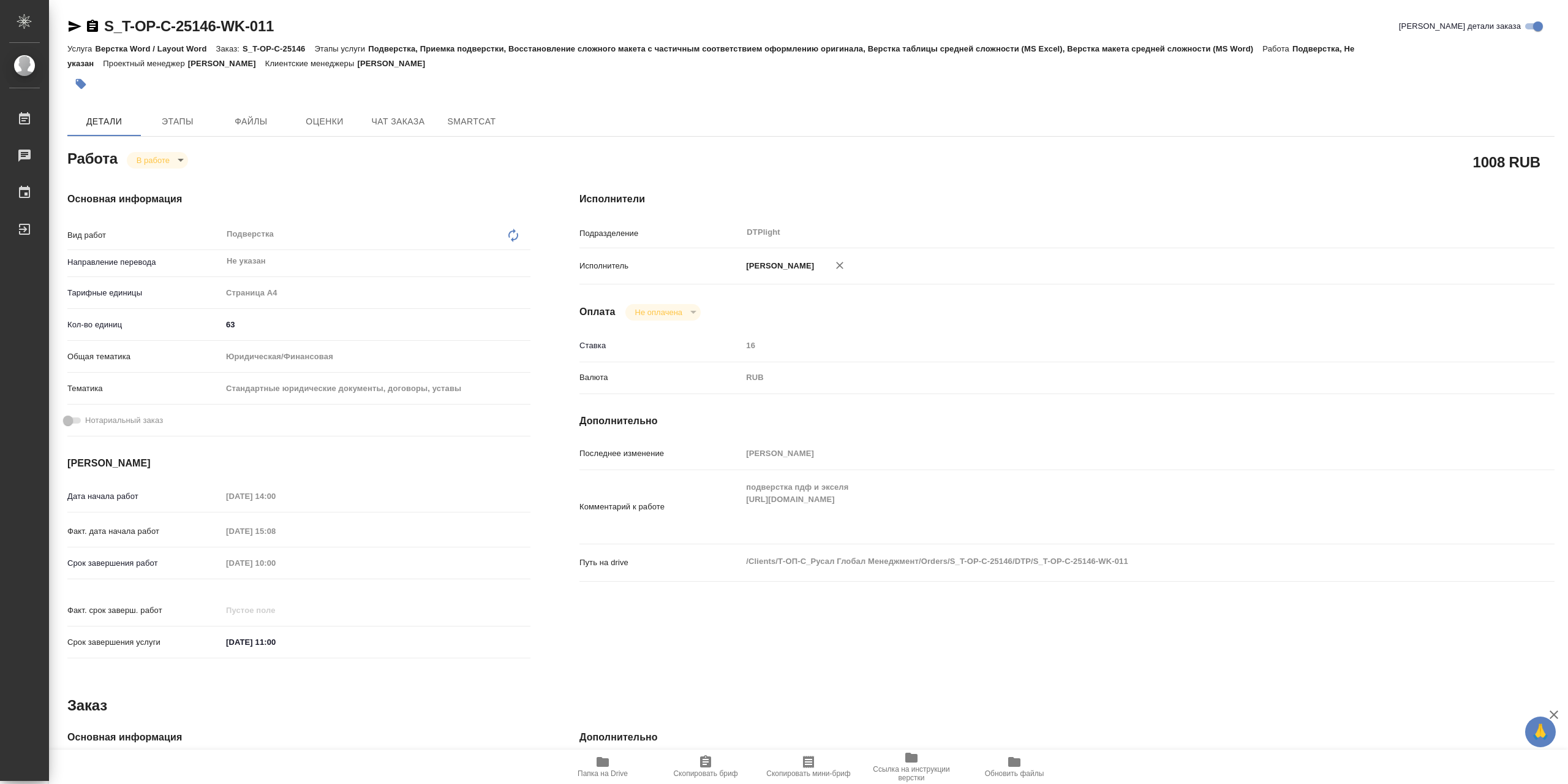
click at [76, 22] on icon "button" at bounding box center [74, 26] width 15 height 15
